Goal: Contribute content: Add original content to the website for others to see

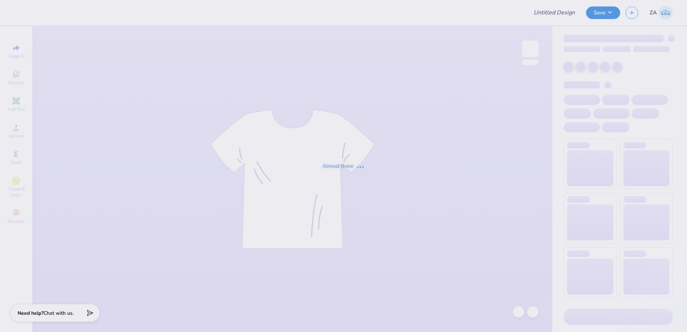
type input "[GEOGRAPHIC_DATA] : [PERSON_NAME]"
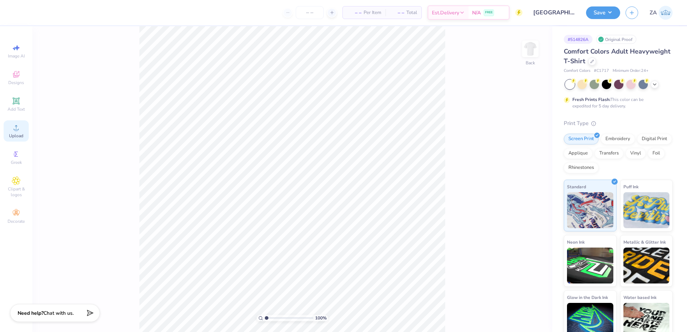
click at [19, 130] on icon at bounding box center [16, 127] width 9 height 9
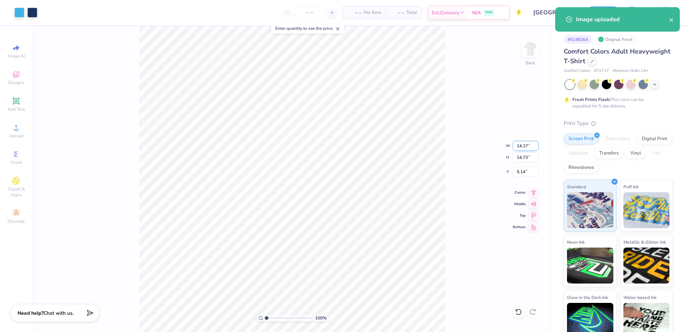
drag, startPoint x: 514, startPoint y: 146, endPoint x: 528, endPoint y: 145, distance: 14.0
click at [528, 146] on input "14.17" at bounding box center [526, 146] width 26 height 10
type input "12.00"
type input "12.47"
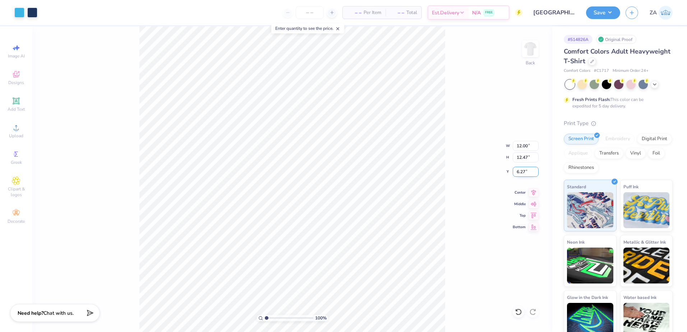
drag, startPoint x: 527, startPoint y: 175, endPoint x: 515, endPoint y: 175, distance: 11.9
click at [515, 175] on input "6.27" at bounding box center [526, 172] width 26 height 10
type input "3.00"
drag, startPoint x: 519, startPoint y: 147, endPoint x: 531, endPoint y: 148, distance: 12.2
click at [530, 148] on input "12.00" at bounding box center [526, 146] width 26 height 10
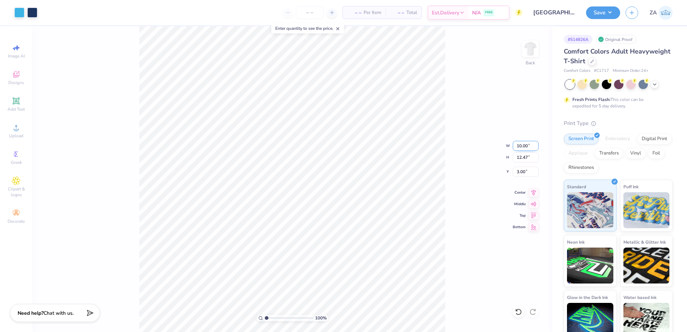
type input "10.00"
type input "10.39"
drag, startPoint x: 524, startPoint y: 172, endPoint x: 529, endPoint y: 172, distance: 4.7
click at [529, 172] on input "4.04" at bounding box center [526, 172] width 26 height 10
type input "3.00"
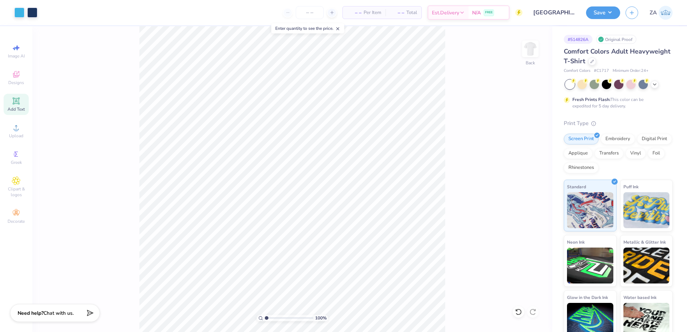
click at [17, 104] on icon at bounding box center [16, 100] width 7 height 7
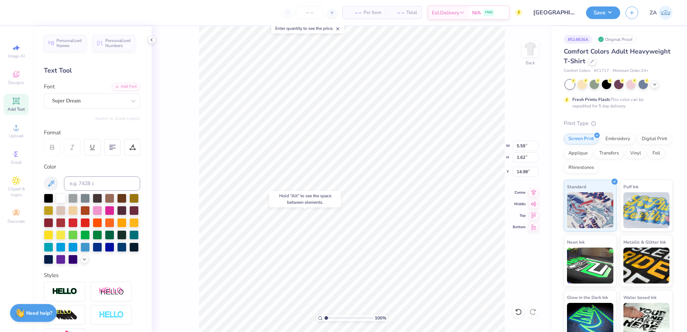
type input "14.98"
click at [114, 88] on div "Add Font" at bounding box center [126, 86] width 28 height 8
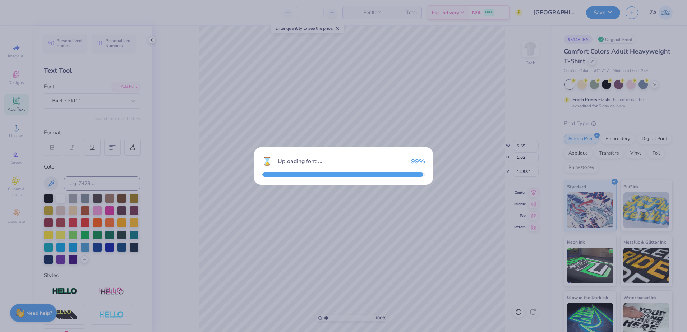
type input "5.85"
type input "1.56"
type input "15.01"
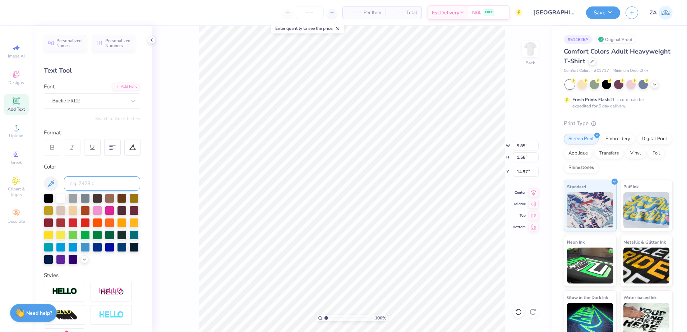
click at [103, 177] on input at bounding box center [102, 183] width 76 height 14
type input "6"
type input "534"
type textarea "UHCL"
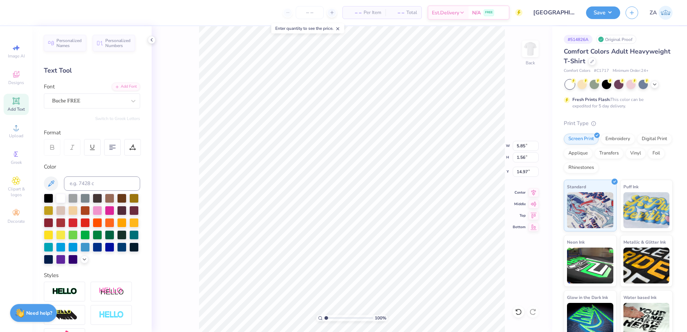
scroll to position [6, 1]
drag, startPoint x: 328, startPoint y: 316, endPoint x: 338, endPoint y: 317, distance: 10.8
click at [338, 317] on input "range" at bounding box center [348, 318] width 48 height 6
drag, startPoint x: 335, startPoint y: 317, endPoint x: 327, endPoint y: 317, distance: 7.9
type input "1.19"
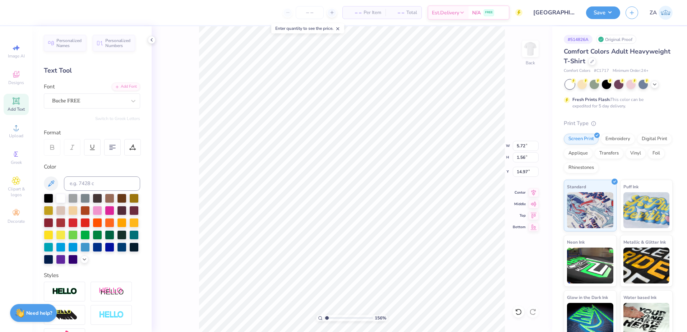
click at [327, 317] on input "range" at bounding box center [348, 318] width 48 height 6
type input "17.08"
type textarea "2025 2026"
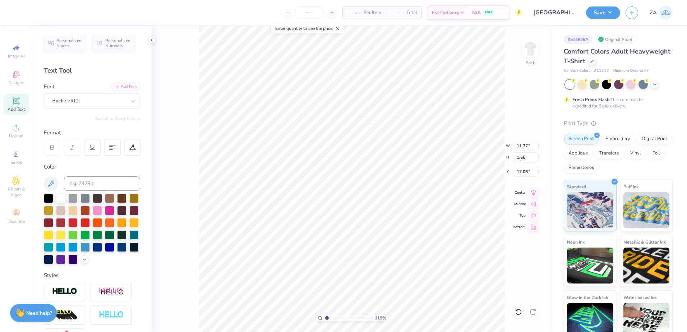
type input "4.13"
type input "0.57"
type input "16.78"
type input "5.58"
type input "0.77"
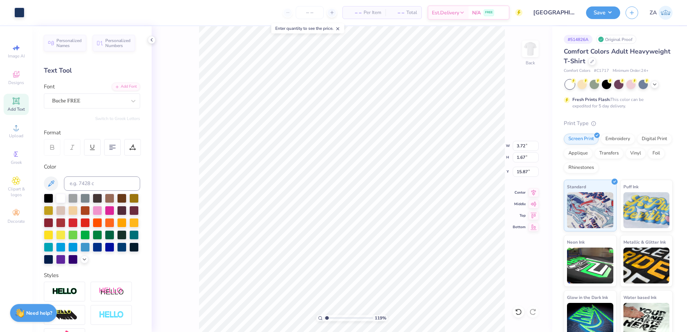
type input "3.72"
type input "1.67"
type input "7.52"
type input "2.17"
type input "0.98"
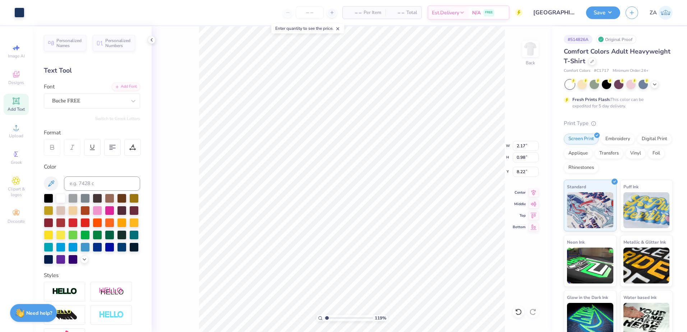
type input "7.53"
type input "2.76"
type input "1.24"
type input "2.23"
click at [332, 317] on input "range" at bounding box center [348, 318] width 48 height 6
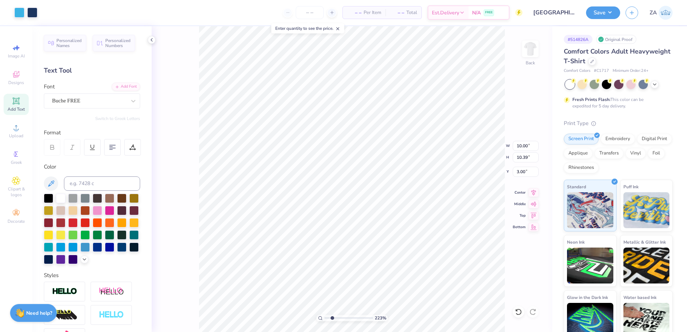
type input "2.76"
type input "0.75"
type input "7.53"
type input "10.00"
type input "10.39"
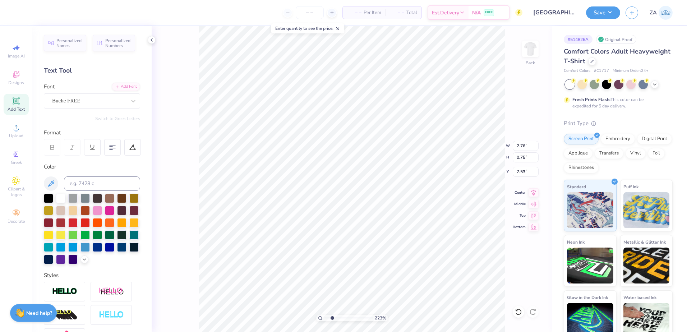
type input "3.00"
type input "2.69"
type input "0.37"
type input "8.46"
type input "2.76"
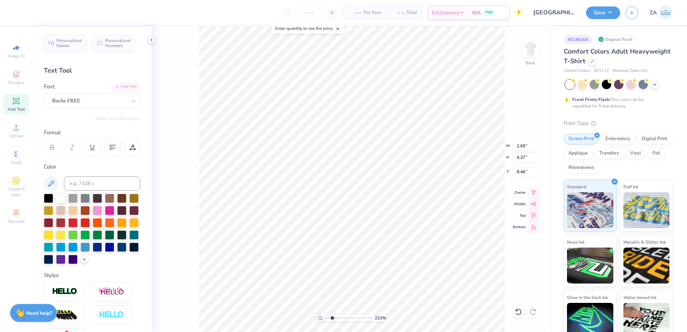
type input "0.75"
type input "7.59"
type input "2.85"
type input "0.78"
type input "7.57"
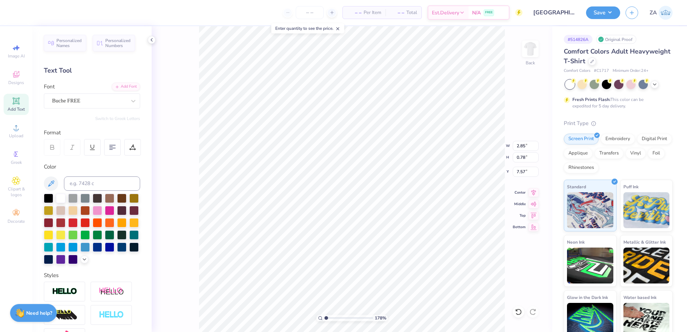
drag, startPoint x: 330, startPoint y: 318, endPoint x: 321, endPoint y: 316, distance: 8.5
type input "1"
click at [324, 316] on input "range" at bounding box center [348, 318] width 48 height 6
click at [599, 19] on div "Save ZA" at bounding box center [636, 12] width 101 height 25
click at [607, 13] on button "Save" at bounding box center [603, 11] width 34 height 13
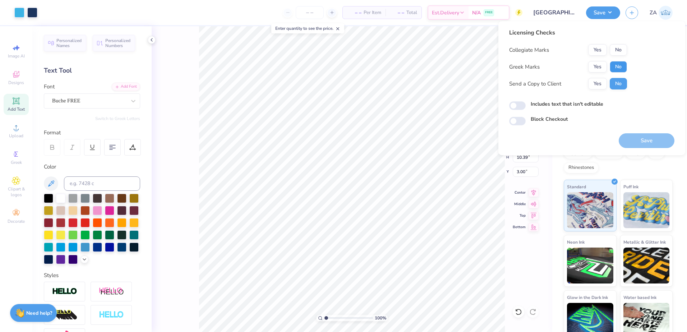
click at [617, 62] on button "No" at bounding box center [618, 66] width 17 height 11
click at [636, 139] on button "Save" at bounding box center [646, 140] width 56 height 15
